Goal: Navigation & Orientation: Find specific page/section

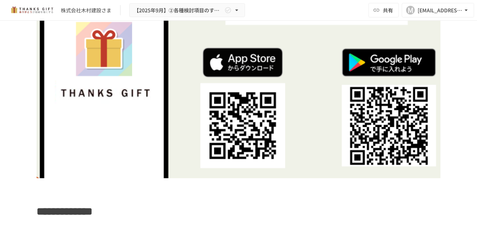
scroll to position [5070, 0]
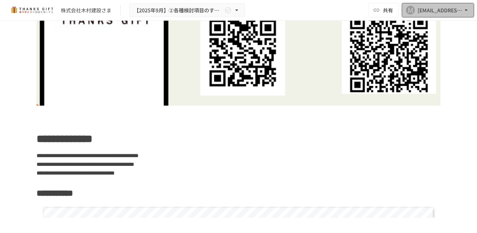
click at [466, 10] on icon "button" at bounding box center [466, 9] width 3 height 1
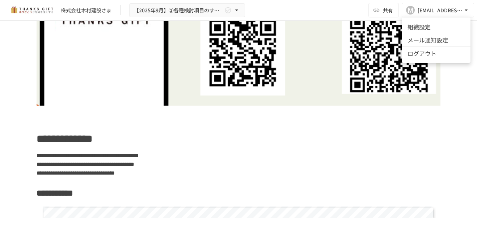
click at [417, 95] on div at bounding box center [238, 116] width 477 height 233
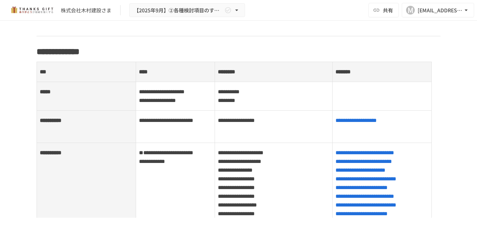
scroll to position [362, 0]
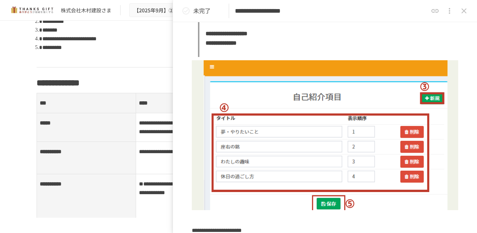
scroll to position [1915, 0]
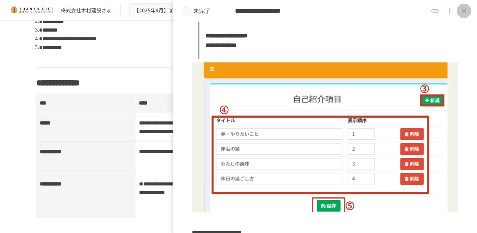
click at [466, 11] on icon "close drawer" at bounding box center [464, 11] width 9 height 9
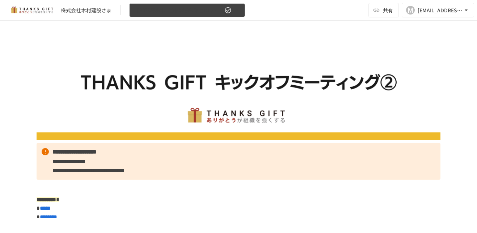
click at [237, 9] on icon "button" at bounding box center [236, 10] width 7 height 7
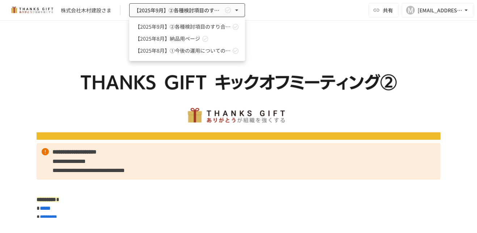
click at [184, 40] on span "【2025年8月】納品用ページ" at bounding box center [167, 39] width 65 height 8
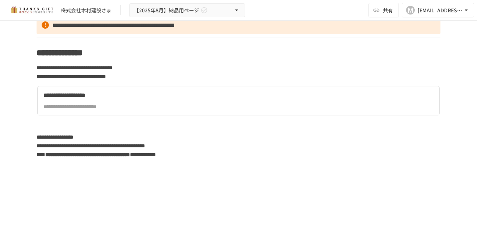
scroll to position [1992, 0]
